Goal: Check status

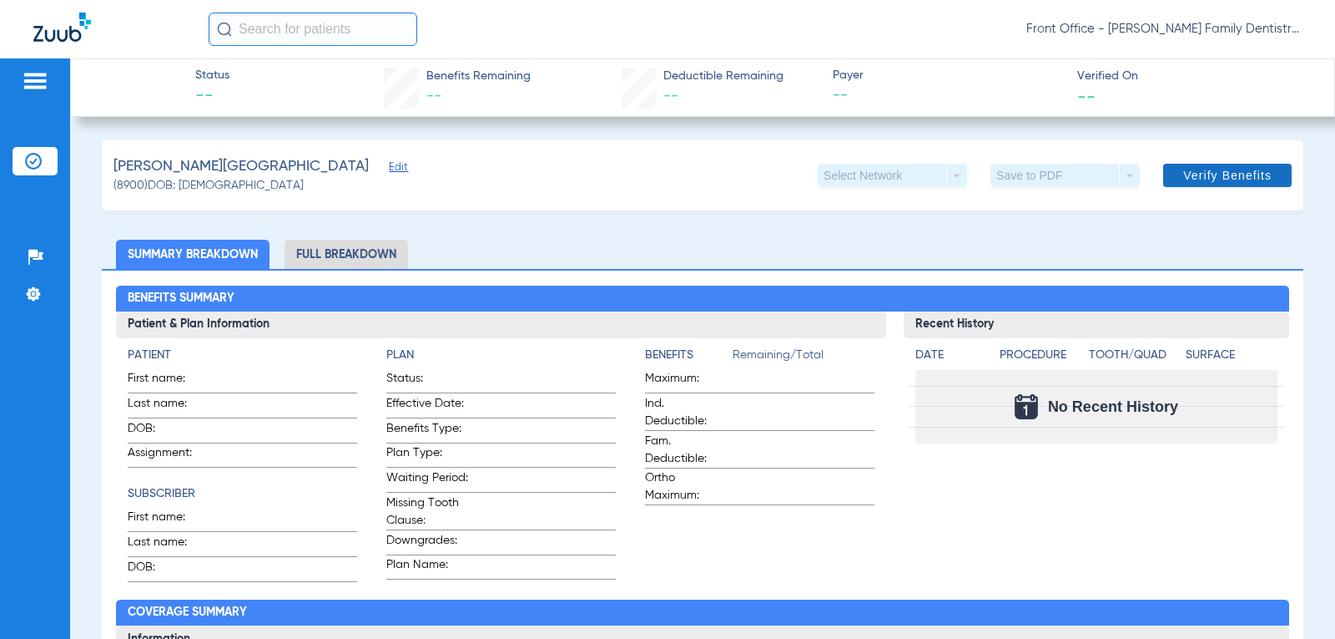
click at [1178, 184] on span at bounding box center [1228, 175] width 129 height 40
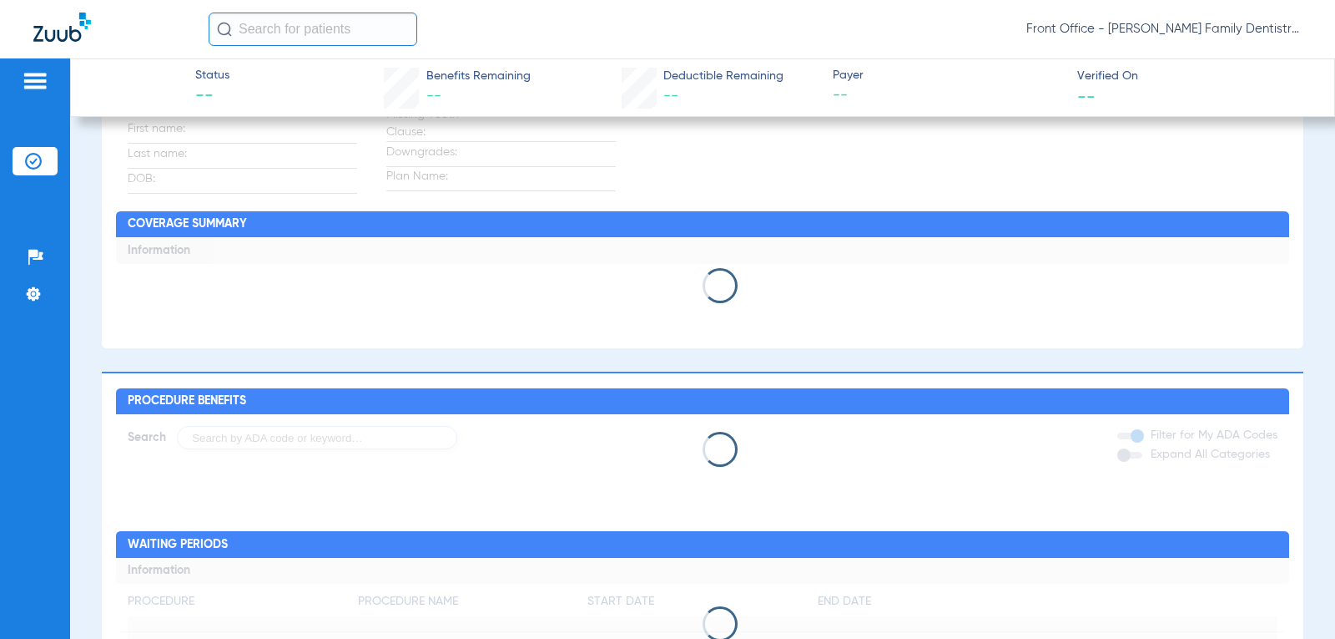
scroll to position [417, 0]
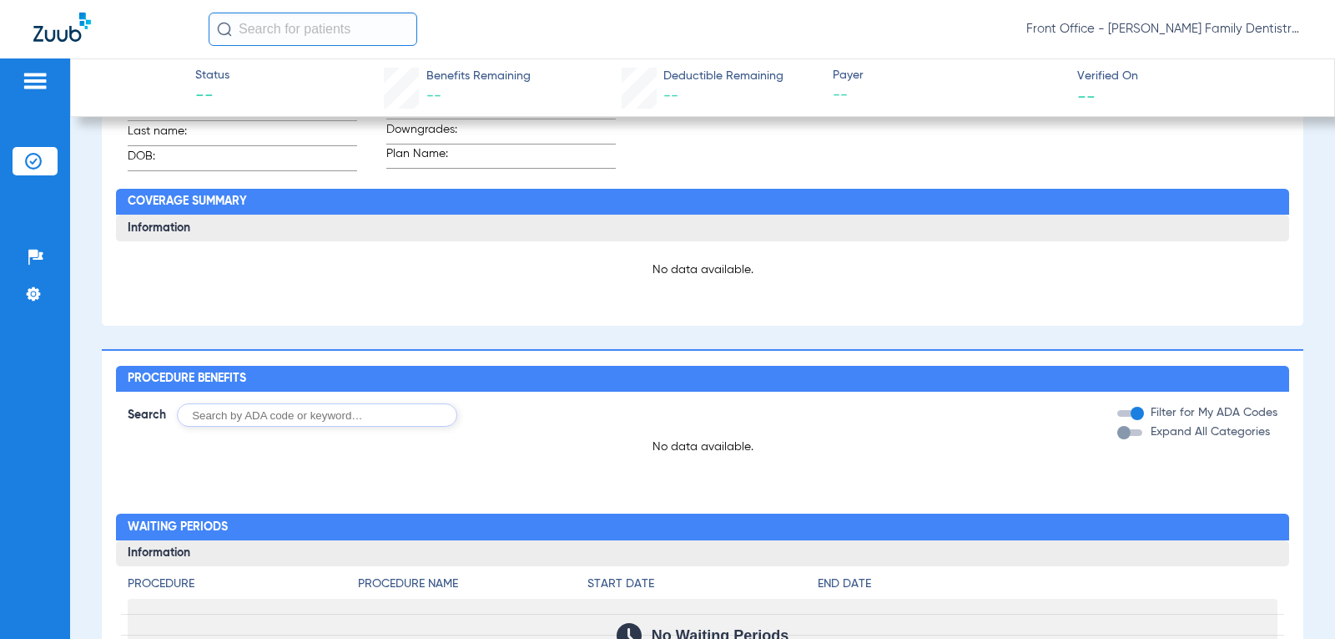
scroll to position [417, 0]
